Goal: Task Accomplishment & Management: Manage account settings

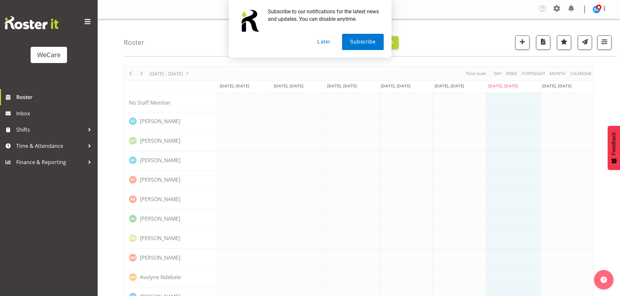
click at [327, 41] on button "Later" at bounding box center [323, 42] width 29 height 16
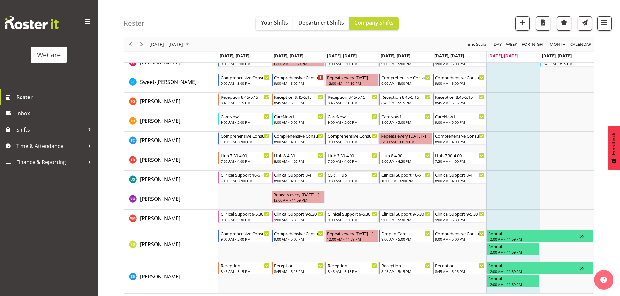
scroll to position [1498, 0]
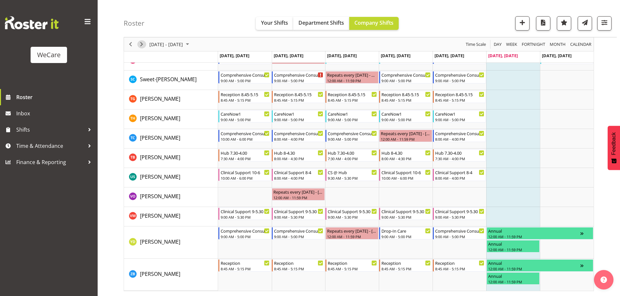
click at [143, 43] on span "Next" at bounding box center [142, 44] width 8 height 8
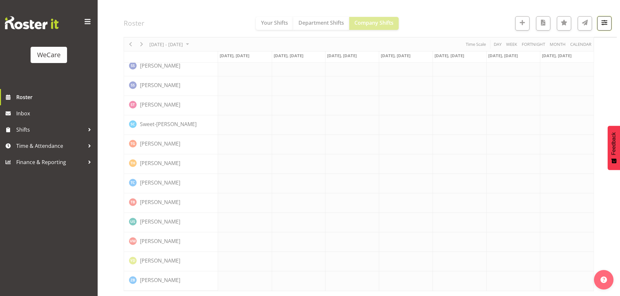
click at [606, 21] on span "button" at bounding box center [604, 22] width 8 height 8
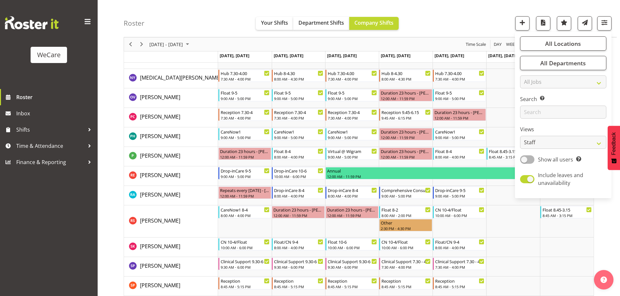
scroll to position [1349, 0]
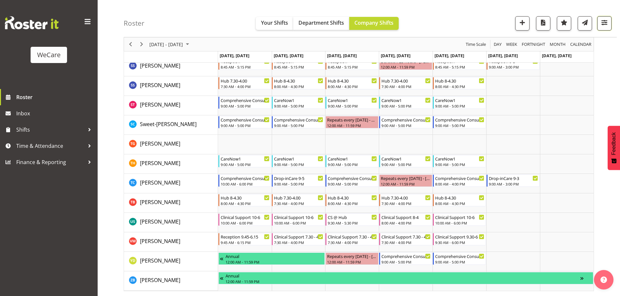
click at [602, 24] on span "button" at bounding box center [604, 22] width 8 height 8
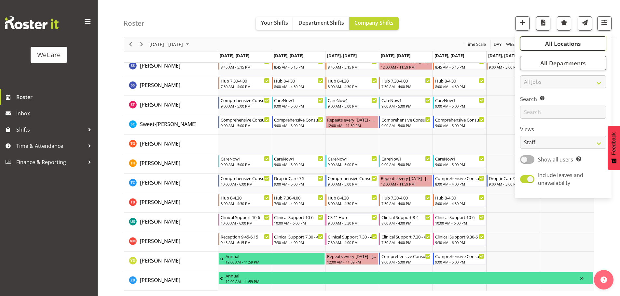
click at [558, 50] on button "All Locations" at bounding box center [563, 43] width 86 height 14
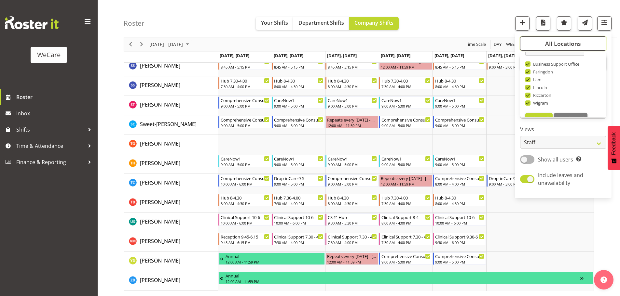
scroll to position [23, 0]
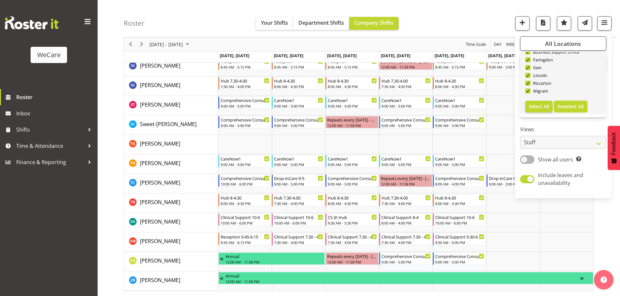
click at [563, 103] on span "Deselect All" at bounding box center [570, 106] width 26 height 6
checkbox input "false"
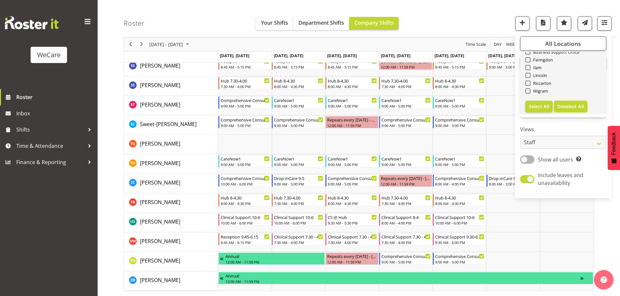
checkbox input "false"
click at [529, 61] on span at bounding box center [527, 59] width 5 height 5
click at [529, 61] on input "Faringdon" at bounding box center [527, 60] width 4 height 4
checkbox input "true"
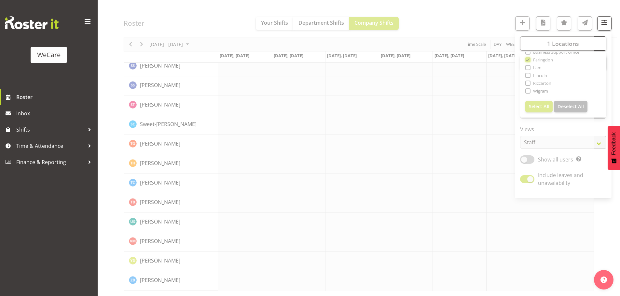
scroll to position [231, 0]
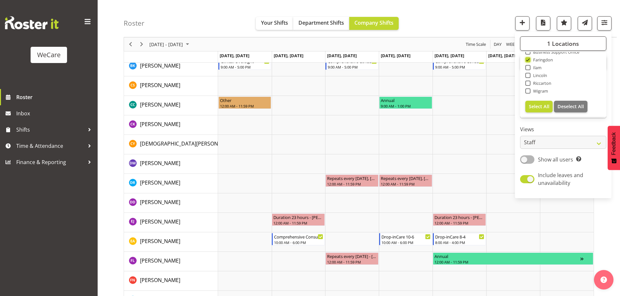
scroll to position [1155, 0]
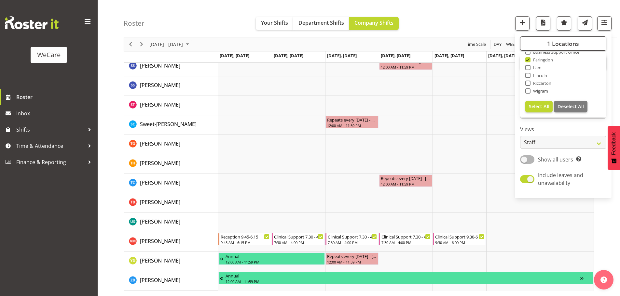
click at [171, 27] on div "Roster Your Shifts Department Shifts Company Shifts 1 Locations Clear Business …" at bounding box center [370, 18] width 493 height 37
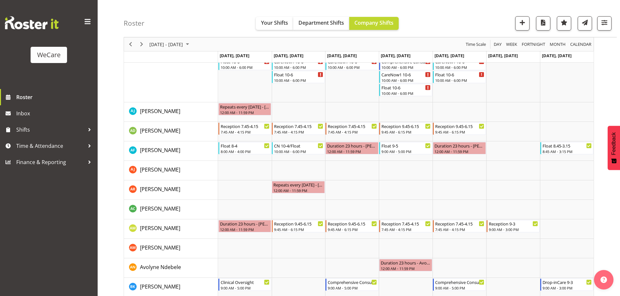
scroll to position [81, 0]
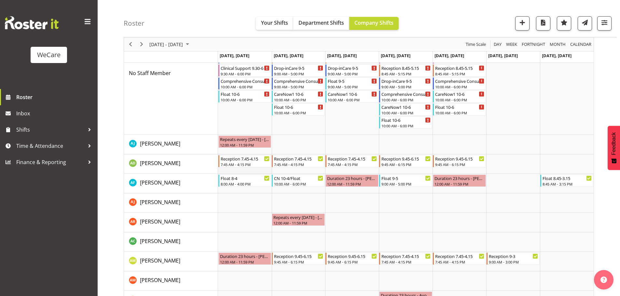
click at [249, 173] on td "Timeline Week of September 13, 2025" at bounding box center [245, 165] width 54 height 20
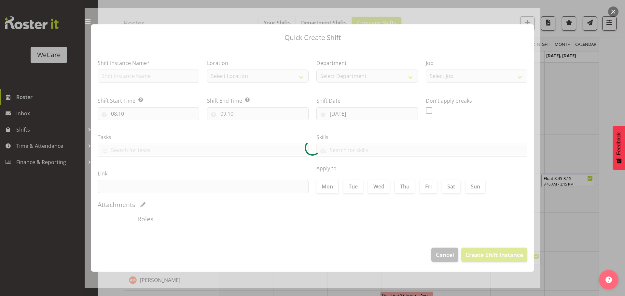
type input "[DATE]"
checkbox input "true"
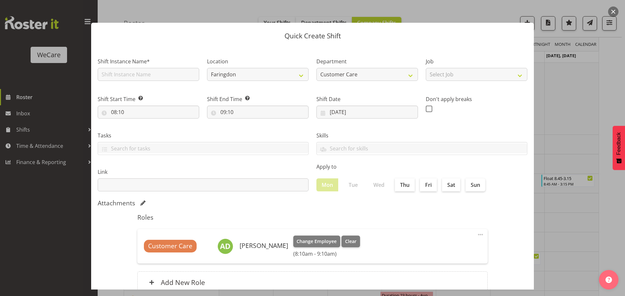
click at [562, 36] on div at bounding box center [312, 148] width 625 height 296
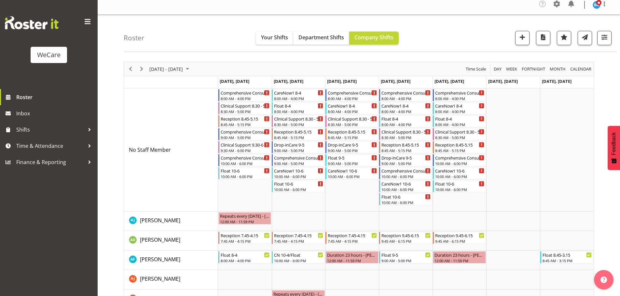
scroll to position [0, 0]
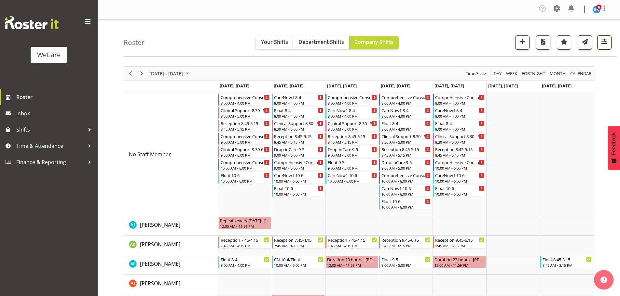
click at [605, 46] on span "button" at bounding box center [604, 41] width 8 height 8
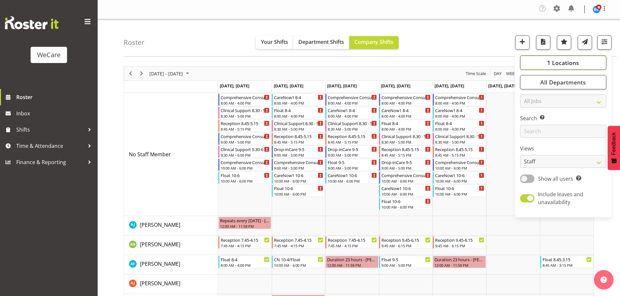
click at [565, 64] on span "1 Locations" at bounding box center [563, 63] width 32 height 8
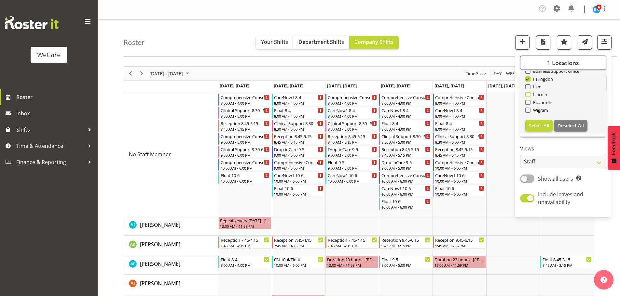
click at [530, 94] on span at bounding box center [527, 94] width 5 height 5
click at [529, 94] on input "Lincoln" at bounding box center [527, 95] width 4 height 4
checkbox input "true"
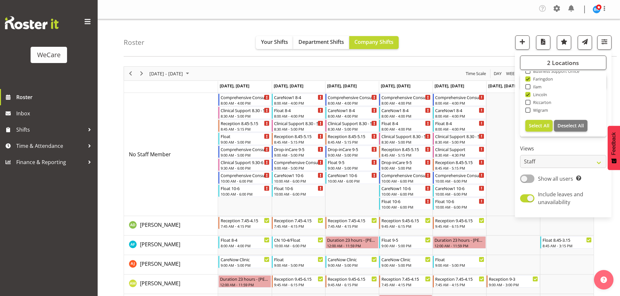
click at [435, 41] on div "Roster Your Shifts Department Shifts Company Shifts 2 Locations Clear Business …" at bounding box center [370, 37] width 493 height 37
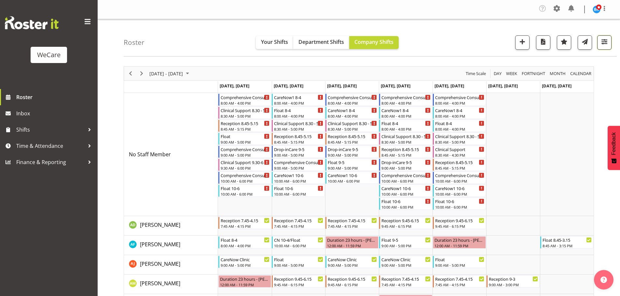
click at [604, 42] on span "button" at bounding box center [604, 41] width 8 height 8
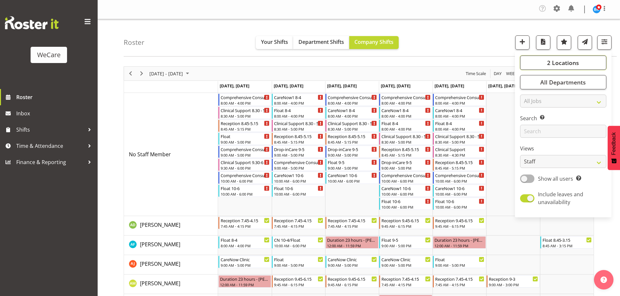
click at [577, 59] on span "2 Locations" at bounding box center [563, 63] width 32 height 8
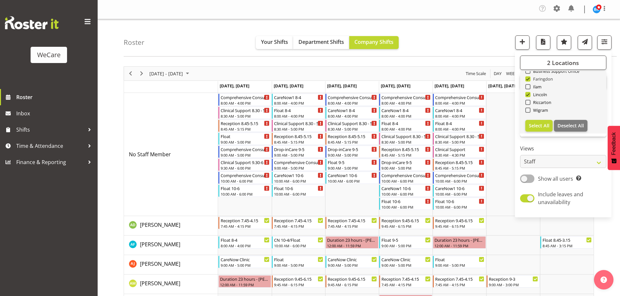
click at [529, 79] on span at bounding box center [527, 78] width 5 height 5
click at [529, 79] on input "Faringdon" at bounding box center [527, 79] width 4 height 4
checkbox input "false"
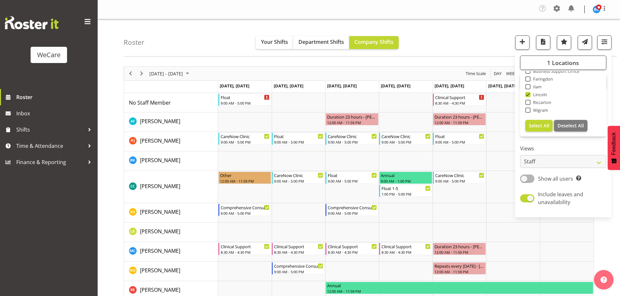
click at [425, 31] on div "Roster Your Shifts Department Shifts Company Shifts 1 Locations Clear Business …" at bounding box center [370, 37] width 493 height 37
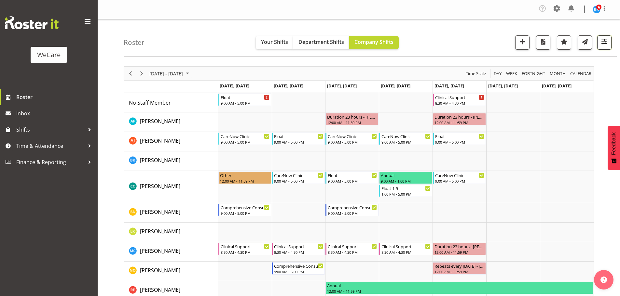
click at [603, 46] on span "button" at bounding box center [604, 41] width 8 height 8
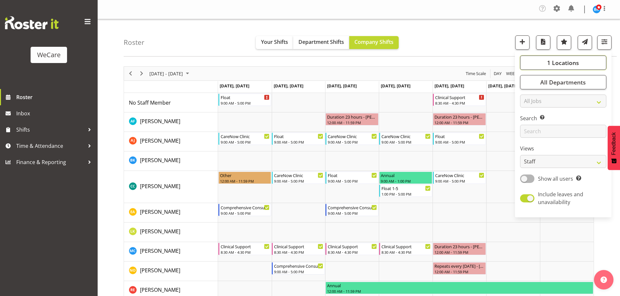
click at [558, 60] on span "1 Locations" at bounding box center [563, 63] width 32 height 8
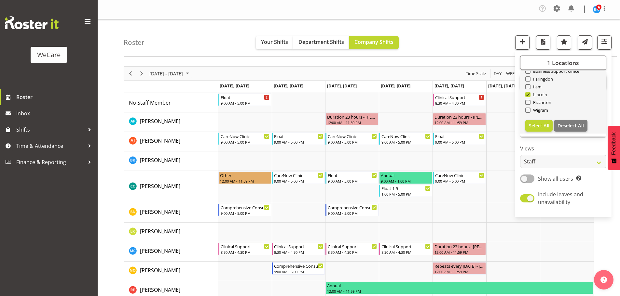
click at [526, 94] on span at bounding box center [527, 94] width 5 height 5
click at [526, 94] on input "Lincoln" at bounding box center [527, 95] width 4 height 4
checkbox input "false"
click at [529, 78] on span at bounding box center [527, 78] width 5 height 5
click at [529, 78] on input "Faringdon" at bounding box center [527, 79] width 4 height 4
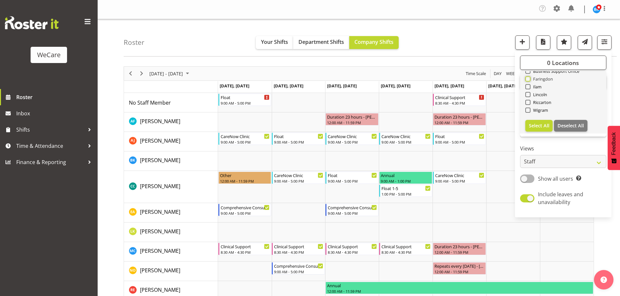
checkbox input "true"
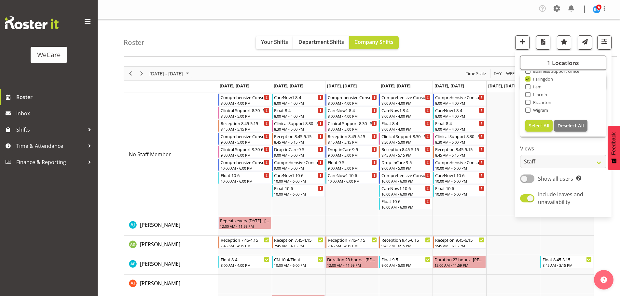
click at [423, 73] on div "[DATE] - [DATE] [DATE] Day Week Fortnight Month calendar Month Agenda Time Scale" at bounding box center [359, 74] width 470 height 14
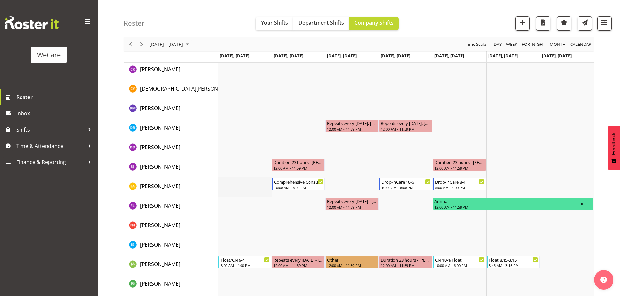
scroll to position [228, 0]
